Goal: Information Seeking & Learning: Learn about a topic

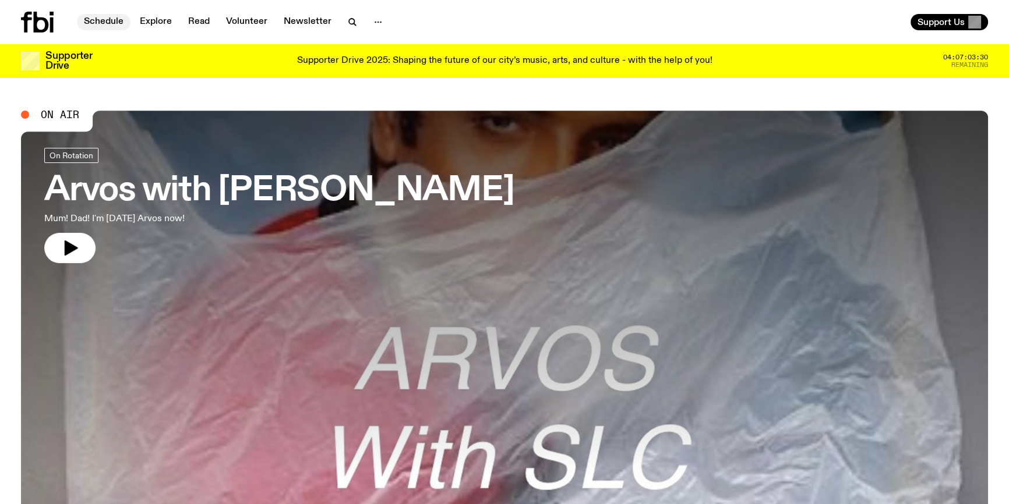
click at [102, 19] on link "Schedule" at bounding box center [104, 22] width 54 height 16
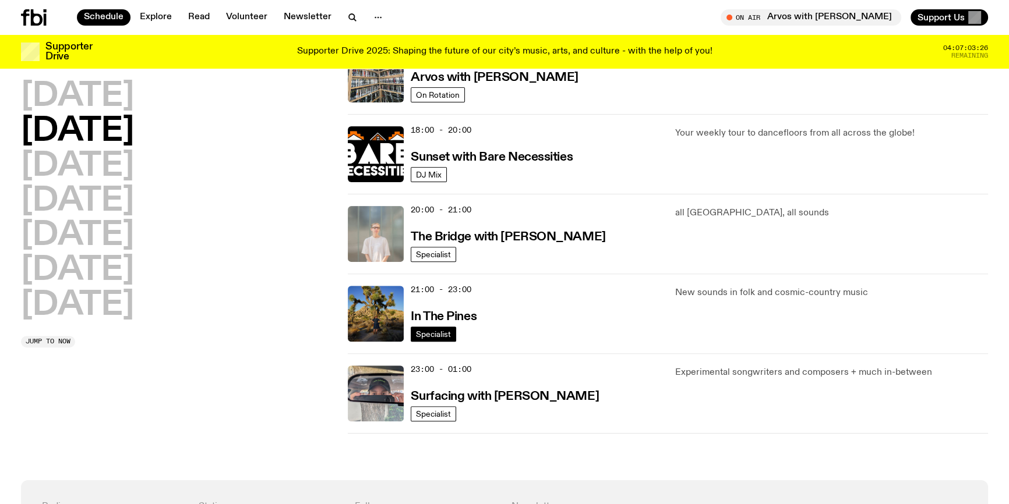
scroll to position [472, 0]
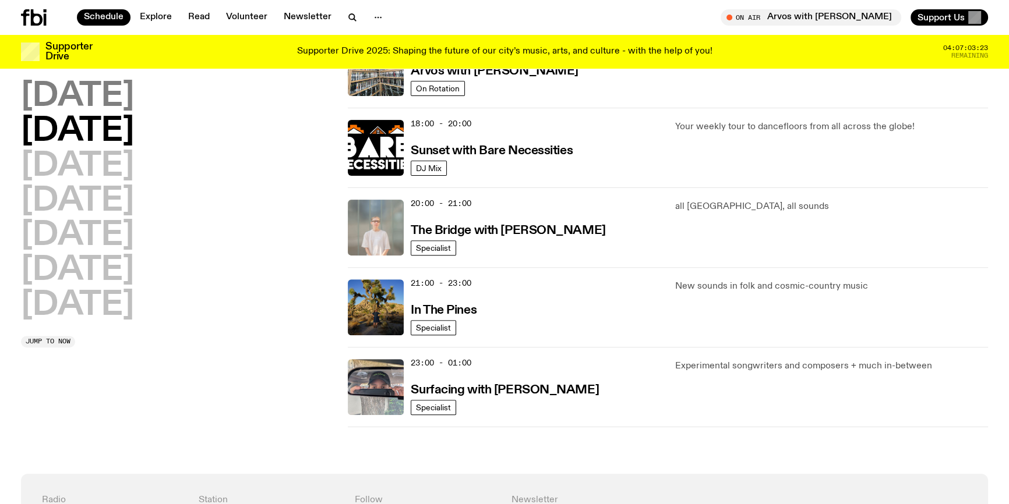
click at [82, 97] on h2 "[DATE]" at bounding box center [77, 96] width 113 height 33
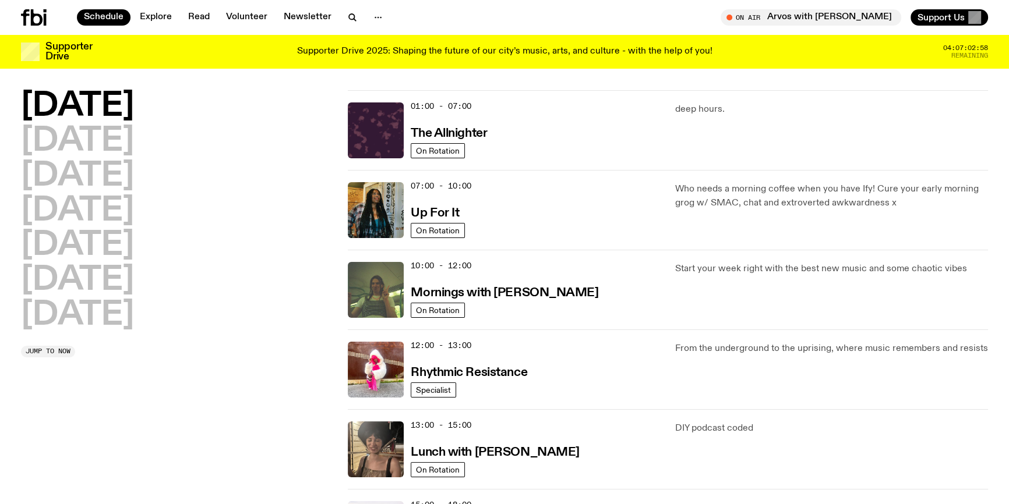
scroll to position [0, 0]
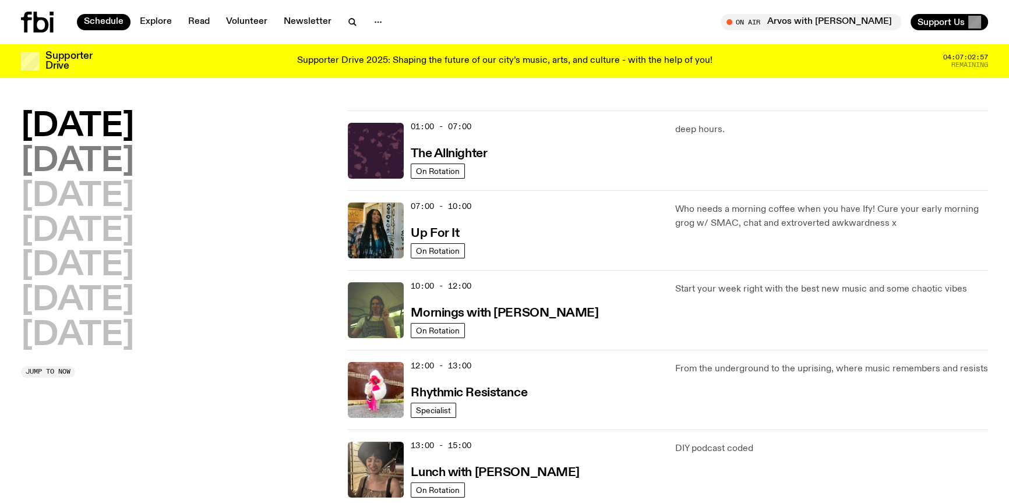
click at [93, 158] on h2 "[DATE]" at bounding box center [77, 162] width 113 height 33
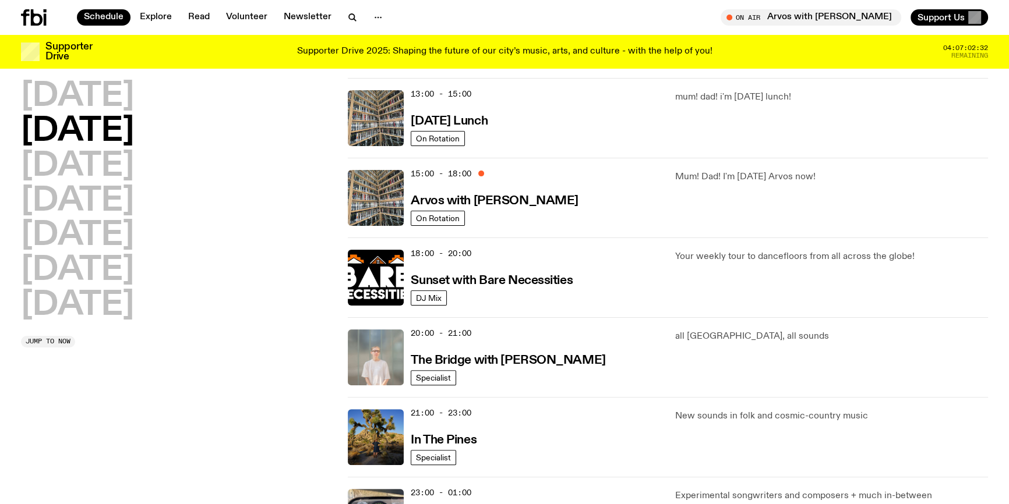
scroll to position [314, 0]
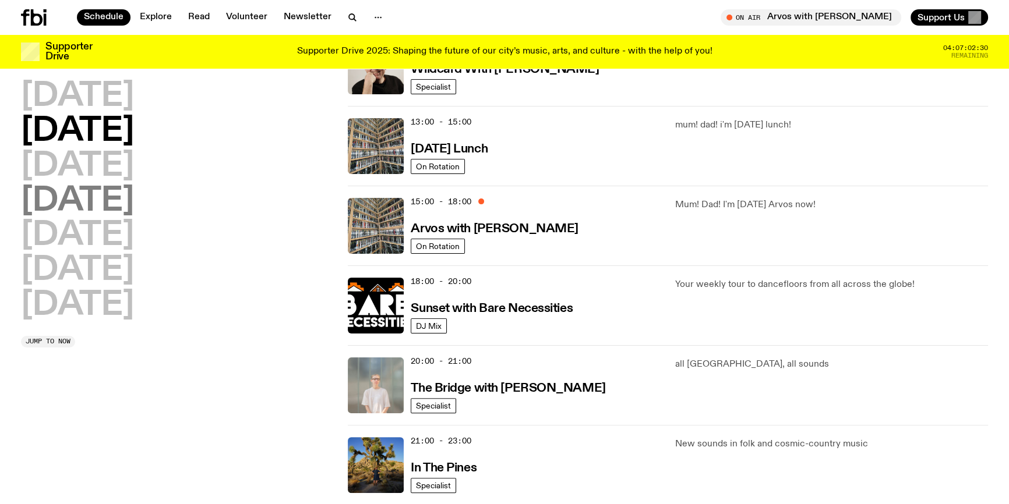
click at [95, 199] on h2 "[DATE]" at bounding box center [77, 201] width 113 height 33
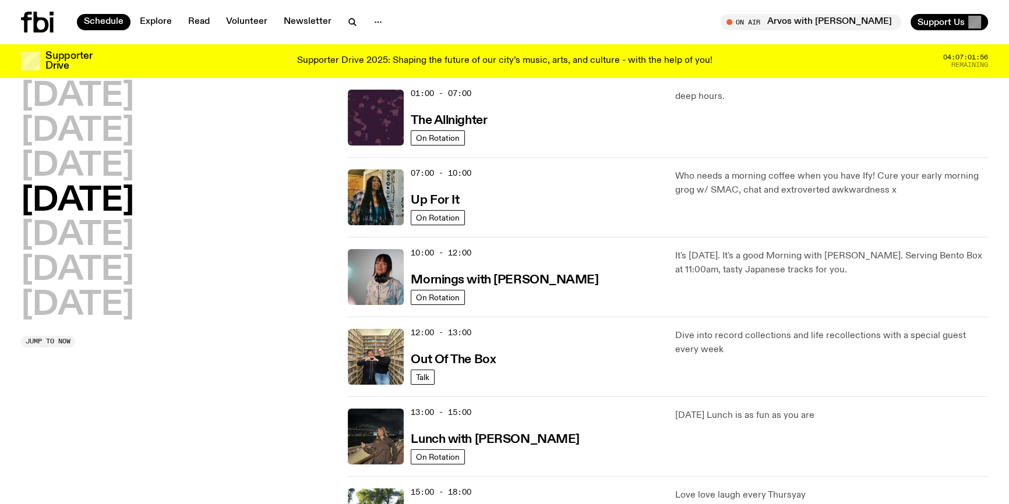
scroll to position [0, 0]
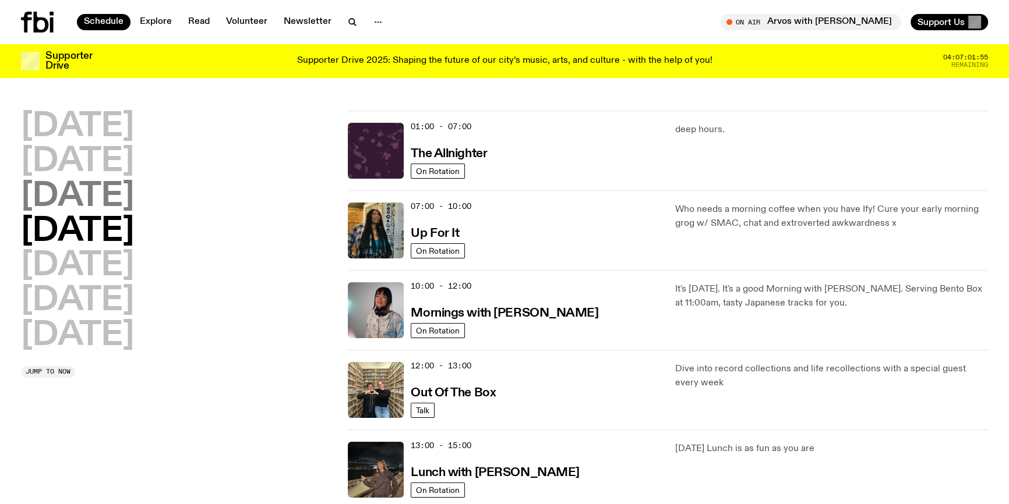
click at [134, 206] on h2 "[DATE]" at bounding box center [77, 197] width 113 height 33
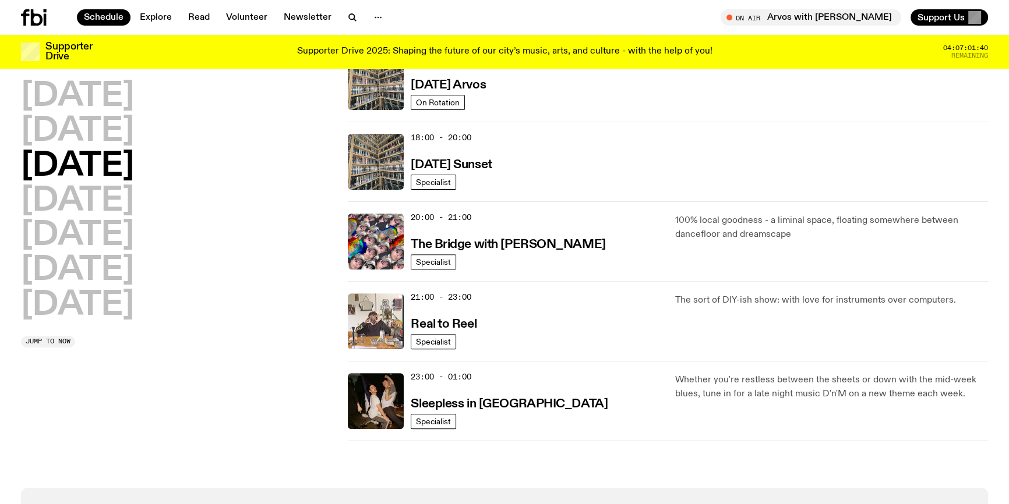
scroll to position [297, 0]
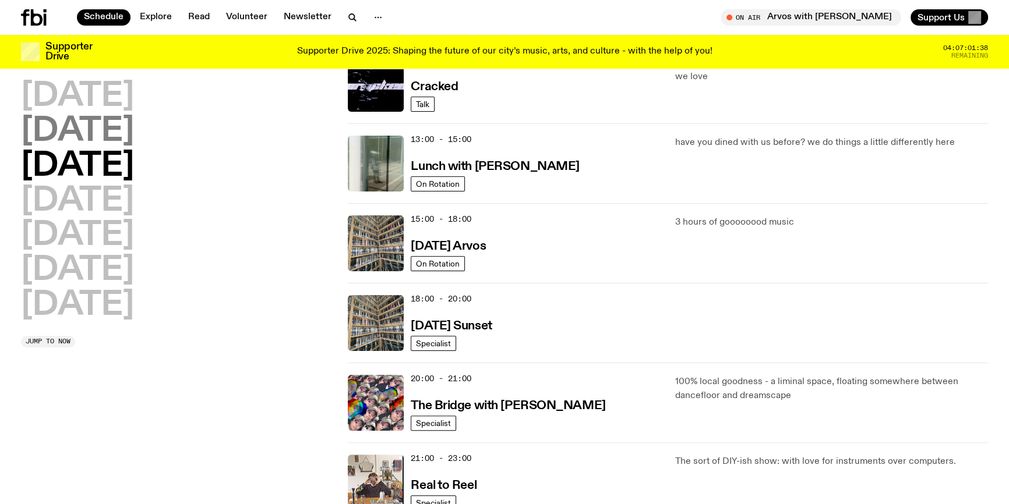
click at [80, 122] on h2 "[DATE]" at bounding box center [77, 131] width 113 height 33
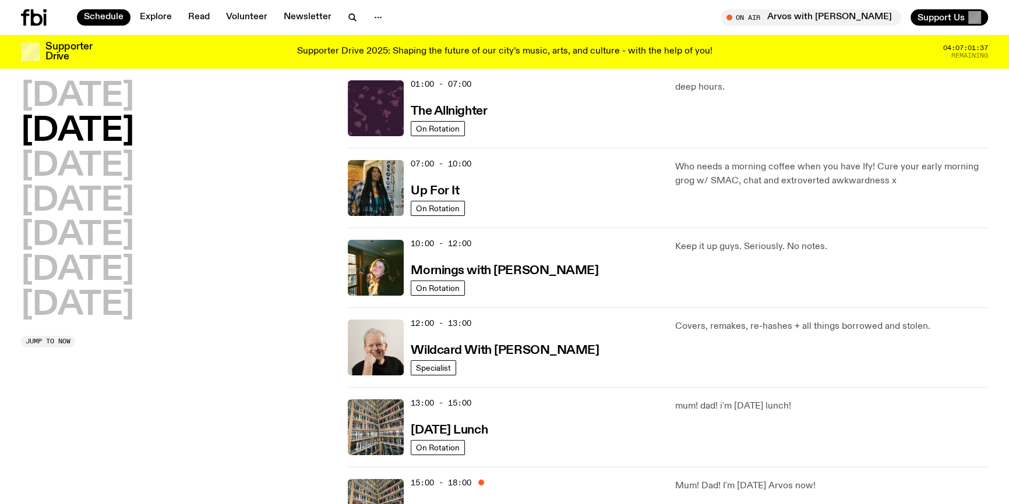
scroll to position [32, 0]
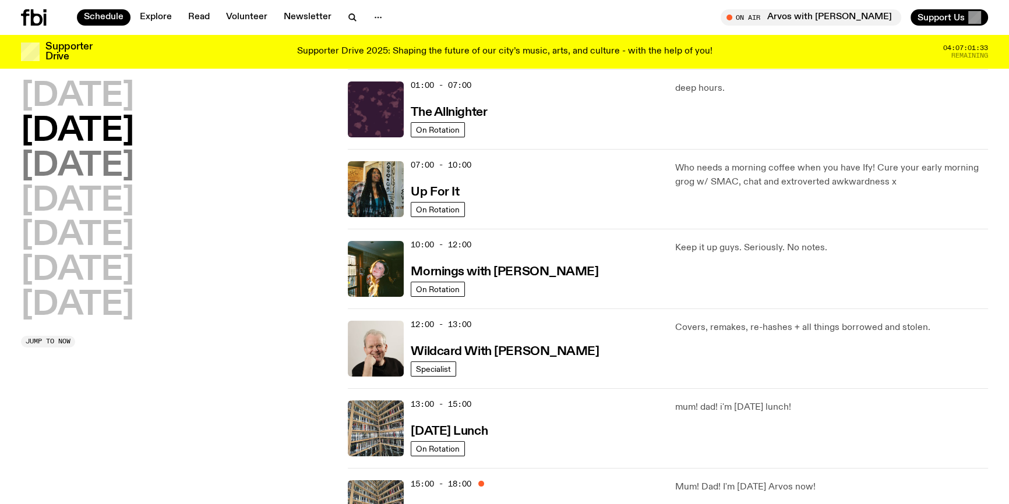
click at [132, 162] on h2 "[DATE]" at bounding box center [77, 166] width 113 height 33
